Goal: Information Seeking & Learning: Learn about a topic

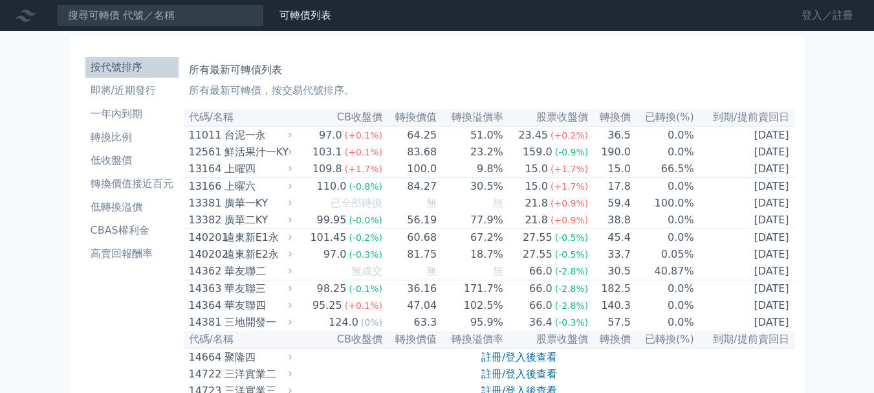
click at [820, 18] on link "登入／註冊" at bounding box center [827, 15] width 72 height 21
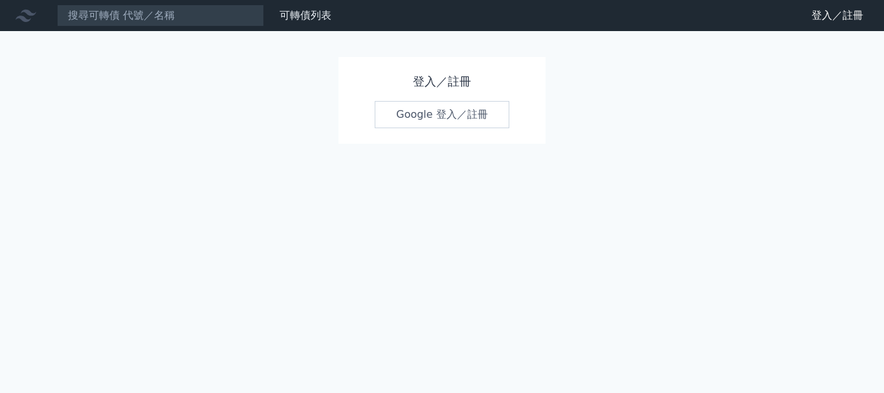
click at [428, 115] on link "Google 登入／註冊" at bounding box center [442, 114] width 135 height 27
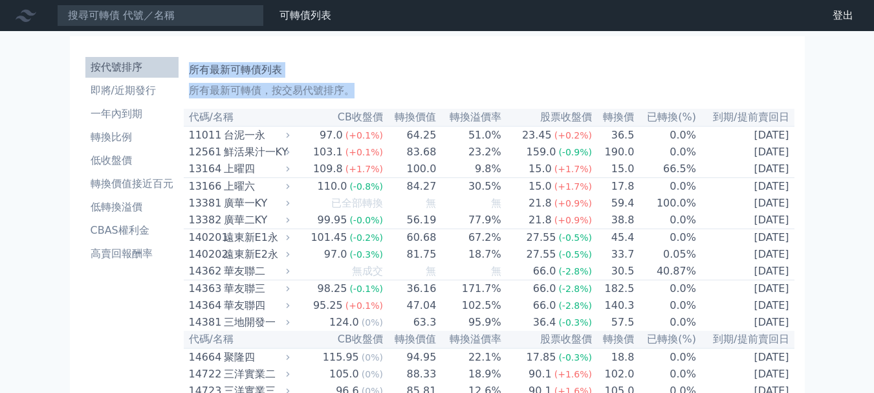
drag, startPoint x: 190, startPoint y: 70, endPoint x: 817, endPoint y: 133, distance: 630.8
copy div "所有最新可轉債列表 所有最新可轉債，按交易代號排序。"
click at [118, 113] on li "一年內到期" at bounding box center [131, 114] width 93 height 16
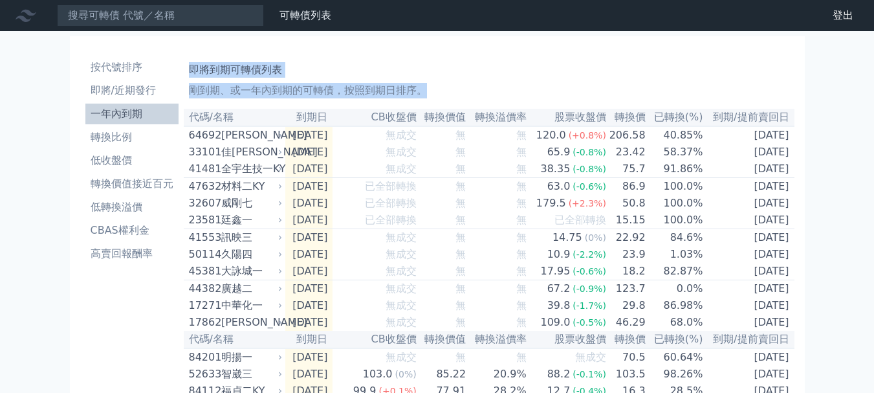
drag, startPoint x: 193, startPoint y: 69, endPoint x: 829, endPoint y: 168, distance: 643.8
copy div "即將到期可轉債列表 剛到期、或一年內到期的可轉債，按照到期日排序。"
click at [115, 89] on li "即將/近期發行" at bounding box center [131, 91] width 93 height 16
